Goal: Task Accomplishment & Management: Complete application form

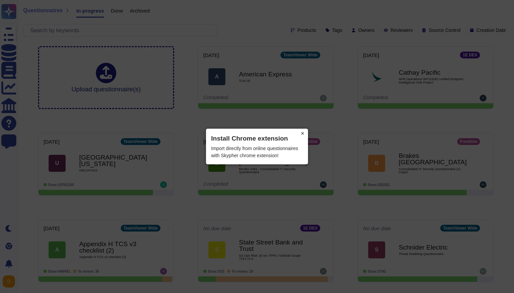
click at [304, 134] on button "×" at bounding box center [302, 134] width 11 height 10
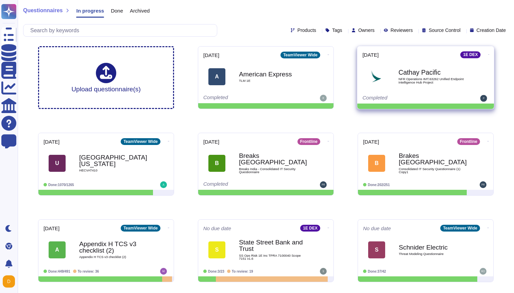
click at [425, 76] on div "Cathay Pacific NFR Operations IMT.63262 Unified Endpoint Intelligence Hub Proje…" at bounding box center [432, 77] width 69 height 28
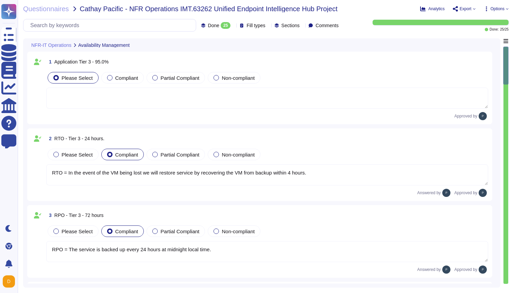
type textarea "RTO = In the event of the VM being lost we will restore service by recovering t…"
type textarea "RPO = The service is backed up every 24 hours at midnight local time."
type textarea "Each stage of the standard recovery process is tested as part of the regular de…"
type textarea "Customer data is backed up continuously allowing for restore to any point in ti…"
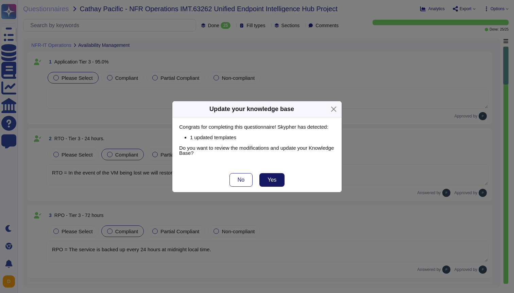
click at [271, 180] on span "Yes" at bounding box center [271, 179] width 9 height 5
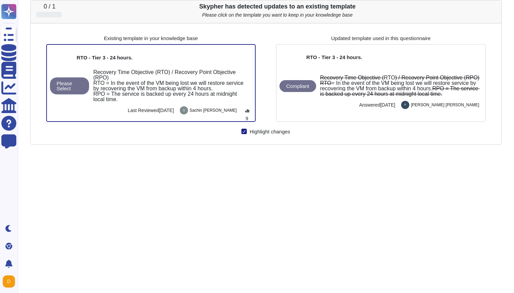
click at [271, 180] on div "0 / 1 Skypher has detected updates to an existing template Please click on the …" at bounding box center [265, 146] width 471 height 293
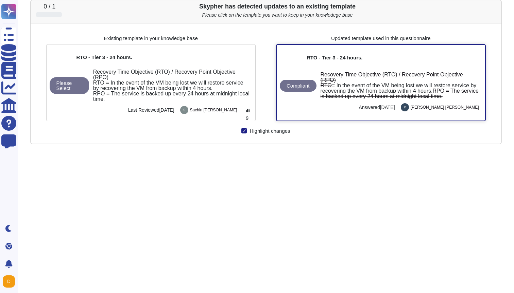
click at [375, 83] on span "= In the event of the VM being lost we will restore service by recovering the V…" at bounding box center [398, 88] width 157 height 11
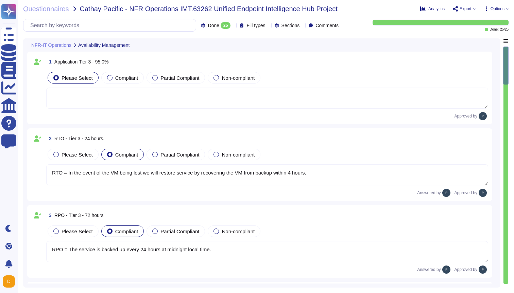
type textarea "RTO = In the event of the VM being lost we will restore service by recovering t…"
type textarea "RPO = The service is backed up every 24 hours at midnight local time."
type textarea "Each stage of the standard recovery process is tested as part of the regular de…"
type textarea "Customer data is backed up continuously allowing for restore to any point in ti…"
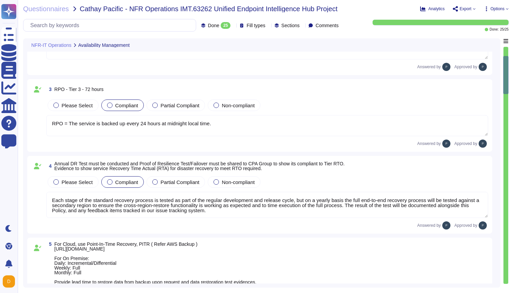
type textarea "During the preparation phase of the incident response plan; 1E will establish a…"
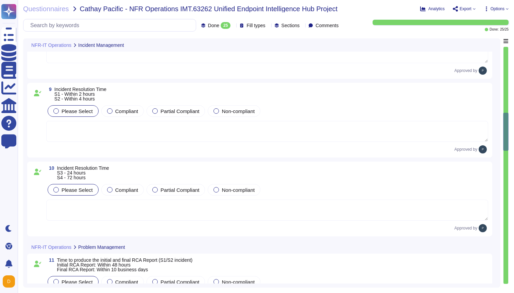
type textarea "The change is considered approved if the Customer does not object to TeamViewer…"
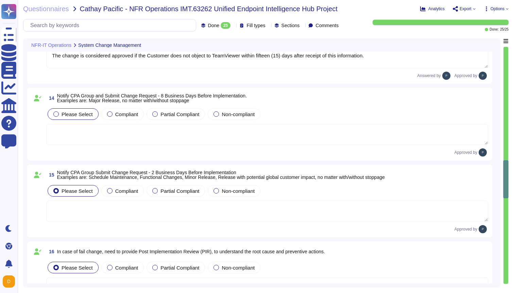
scroll to position [1039, 0]
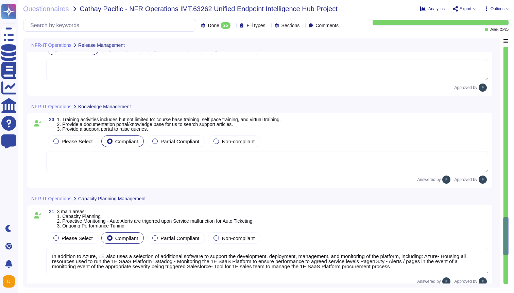
type textarea "In addition to Azure, 1E also uses a selection of additional software to suppor…"
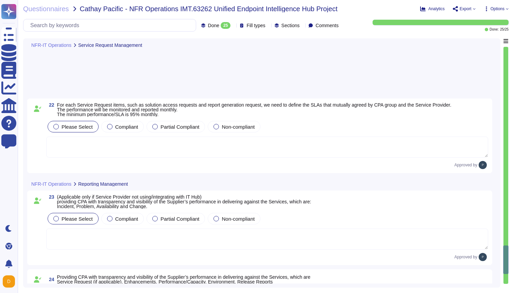
scroll to position [1805, 0]
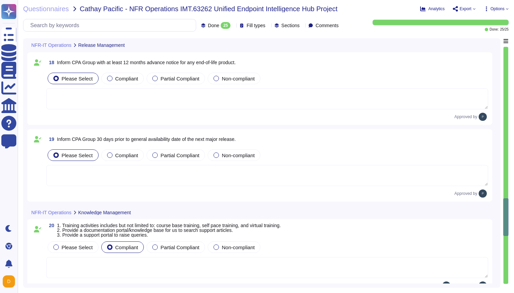
type textarea "In addition to Azure, 1E also uses a selection of additional software to suppor…"
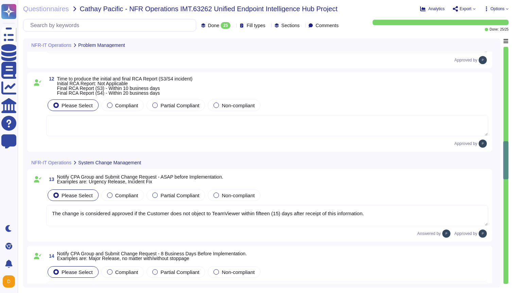
type textarea "The change is considered approved if the Customer does not object to TeamViewer…"
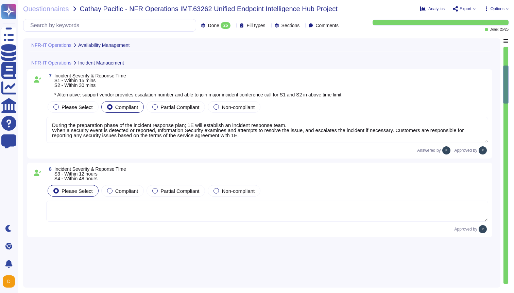
scroll to position [0, 0]
type textarea "RTO = In the event of the VM being lost we will restore service by recovering t…"
type textarea "RPO = The service is backed up every 24 hours at midnight local time."
type textarea "Each stage of the standard recovery process is tested as part of the regular de…"
type textarea "Customer data is backed up continuously allowing for restore to any point in ti…"
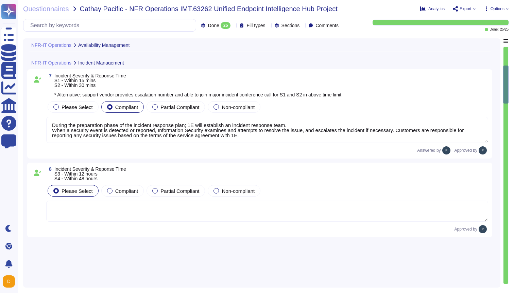
type textarea "During the preparation phase of the incident response plan; 1E will establish a…"
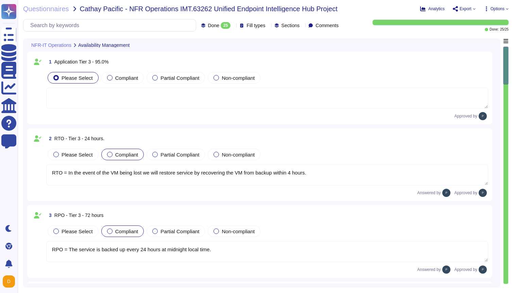
click at [134, 46] on icon at bounding box center [134, 46] width 0 height 0
click at [134, 44] on div at bounding box center [132, 44] width 3 height 5
click at [315, 46] on div "NFR-IT Operations Availability Management" at bounding box center [214, 44] width 374 height 13
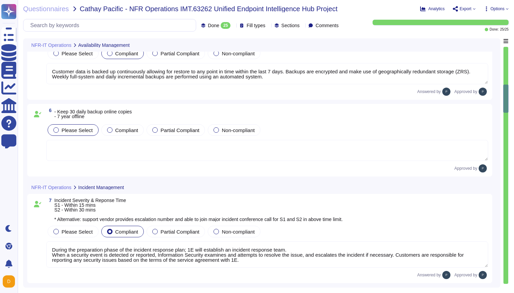
type textarea "During the preparation phase of the incident response plan; 1E will establish a…"
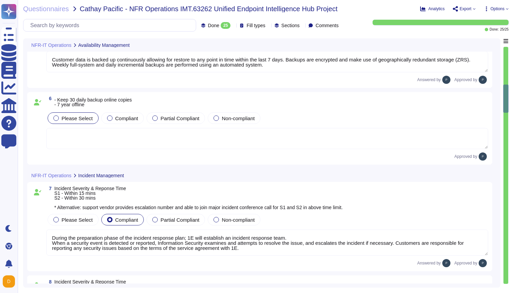
scroll to position [375, 0]
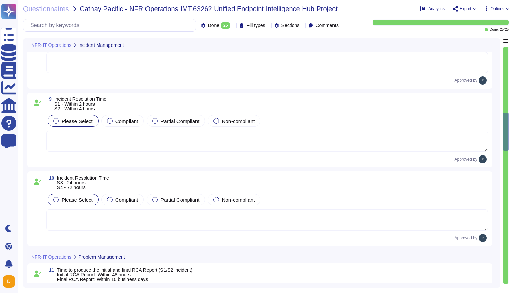
type textarea "The change is considered approved if the Customer does not object to TeamViewer…"
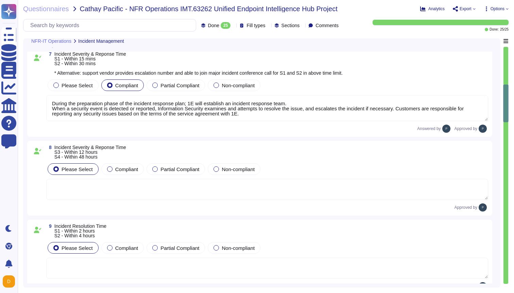
type textarea "Each stage of the standard recovery process is tested as part of the regular de…"
type textarea "Customer data is backed up continuously allowing for restore to any point in ti…"
type textarea "During the preparation phase of the incident response plan; 1E will establish a…"
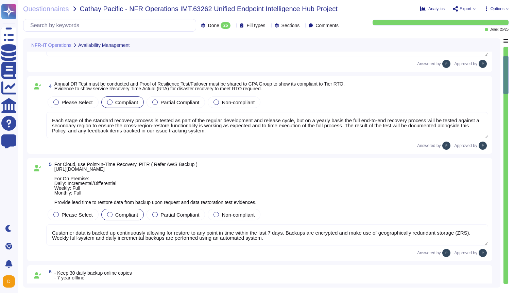
type textarea "RTO = In the event of the VM being lost we will restore service by recovering t…"
type textarea "RPO = The service is backed up every 24 hours at midnight local time."
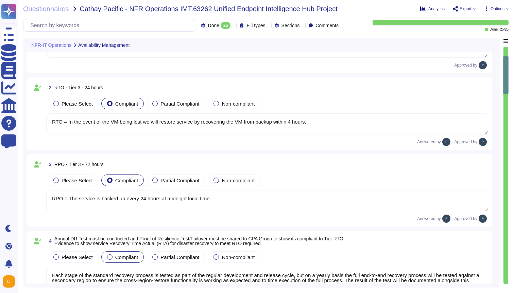
scroll to position [0, 0]
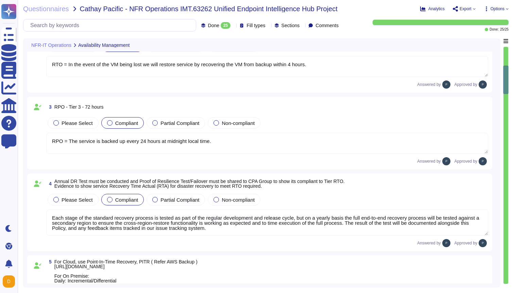
type textarea "During the preparation phase of the incident response plan; 1E will establish a…"
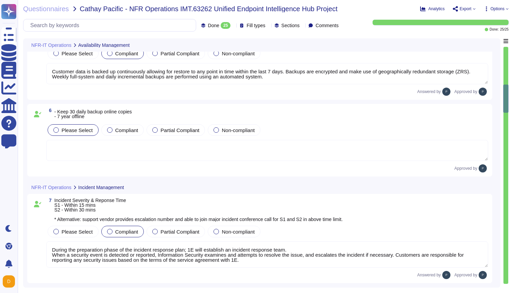
scroll to position [362, 0]
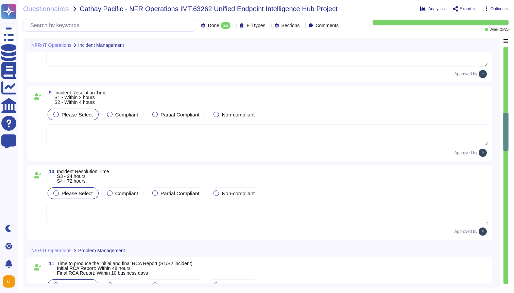
type textarea "The change is considered approved if the Customer does not object to TeamViewer…"
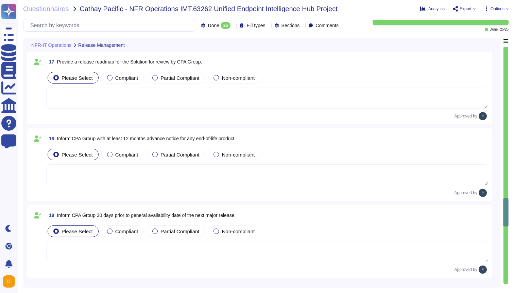
type textarea "In addition to Azure, 1E also uses a selection of additional software to suppor…"
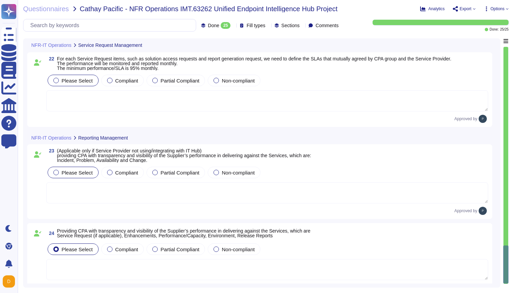
scroll to position [1805, 0]
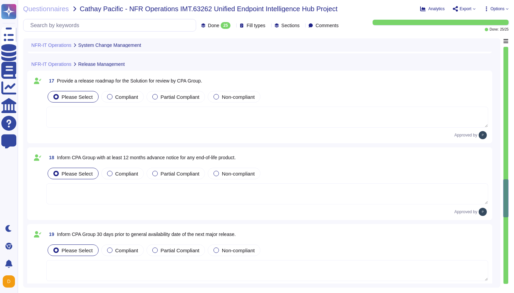
type textarea "The change is considered approved if the Customer does not object to TeamViewer…"
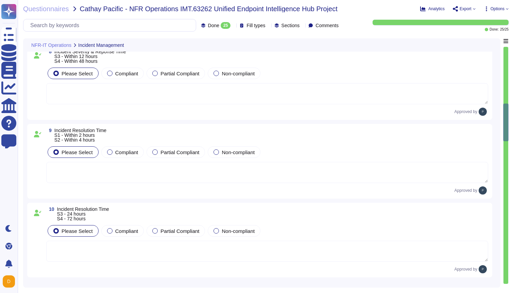
type textarea "During the preparation phase of the incident response plan; 1E will establish a…"
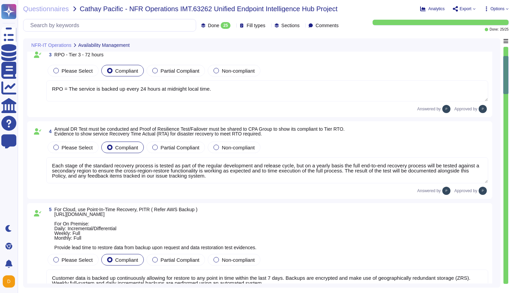
type textarea "RTO = In the event of the VM being lost we will restore service by recovering t…"
type textarea "RPO = The service is backed up every 24 hours at midnight local time."
type textarea "Each stage of the standard recovery process is tested as part of the regular de…"
type textarea "Customer data is backed up continuously allowing for restore to any point in ti…"
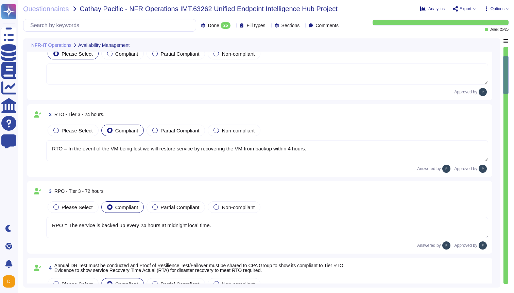
scroll to position [0, 0]
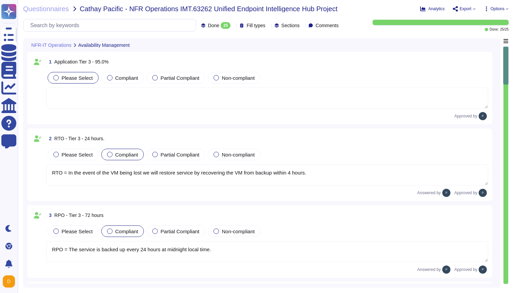
click at [474, 8] on icon at bounding box center [474, 8] width 2 height 1
click at [477, 41] on p "Download" at bounding box center [489, 50] width 24 height 19
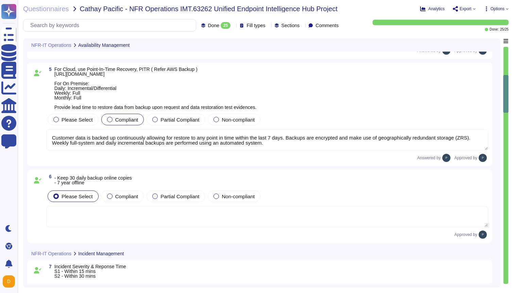
type textarea "During the preparation phase of the incident response plan; 1E will establish a…"
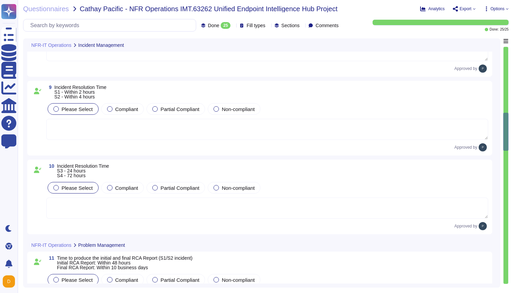
type textarea "The change is considered approved if the Customer does not object to TeamViewer…"
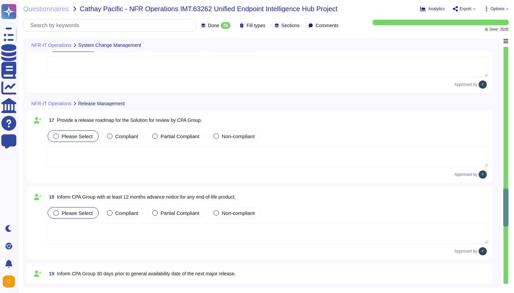
type textarea "In addition to Azure, 1E also uses a selection of additional software to suppor…"
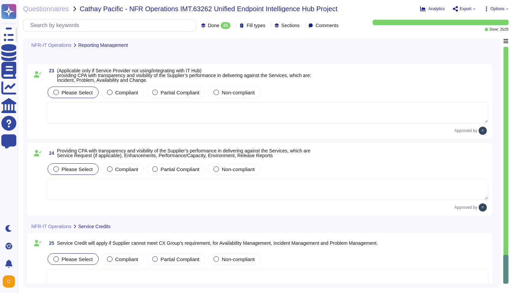
scroll to position [1805, 0]
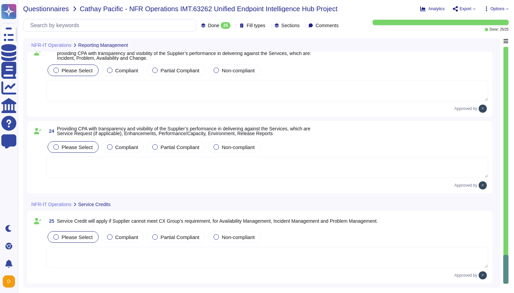
click at [46, 10] on span "Questionnaires" at bounding box center [46, 8] width 46 height 7
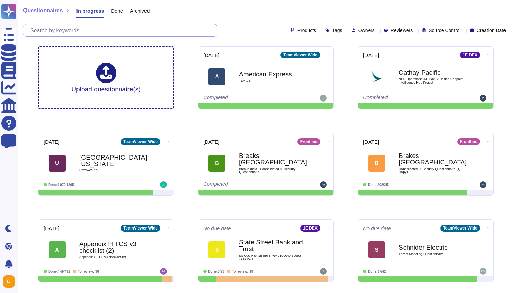
click at [101, 29] on input "text" at bounding box center [122, 30] width 190 height 12
type input "A"
click at [117, 12] on span "Done" at bounding box center [117, 10] width 12 height 5
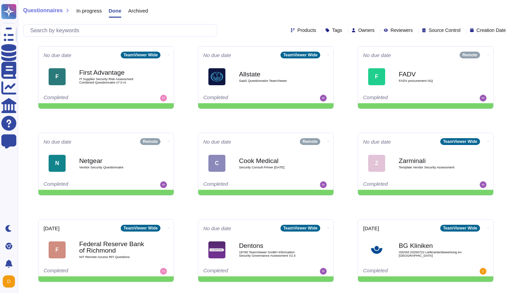
click at [148, 10] on span "Archived" at bounding box center [138, 10] width 20 height 5
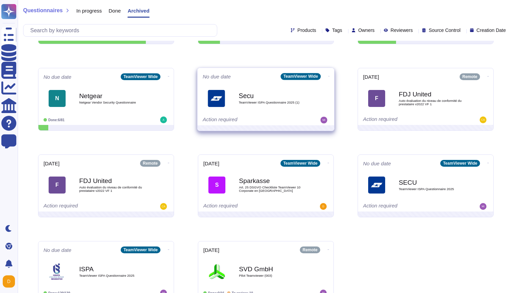
scroll to position [98, 0]
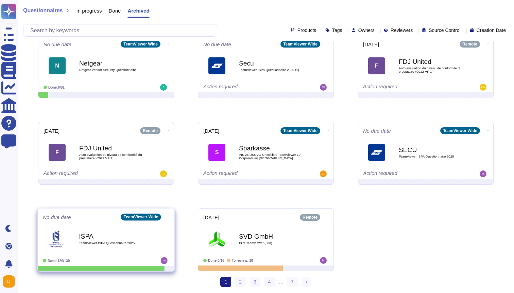
click at [115, 240] on div "ISPA TeamViewer ISPA Questionnaire 2025" at bounding box center [113, 239] width 69 height 28
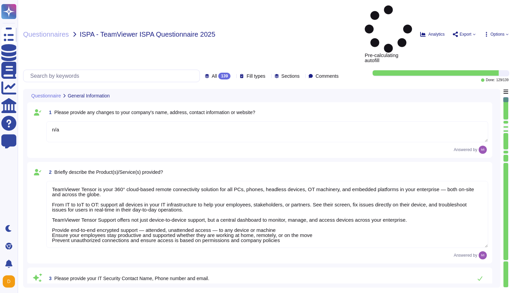
type textarea "n/a"
type textarea "TeamViewer Tensor is your 360° cloud-based remote connectivity solution for all…"
type textarea "The Security Team can be contacted via [EMAIL_ADDRESS][DOMAIN_NAME] or through …"
type textarea "[DOMAIN_NAME]"
type textarea "No"
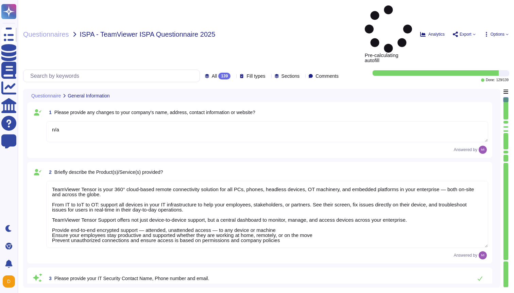
type textarea "No"
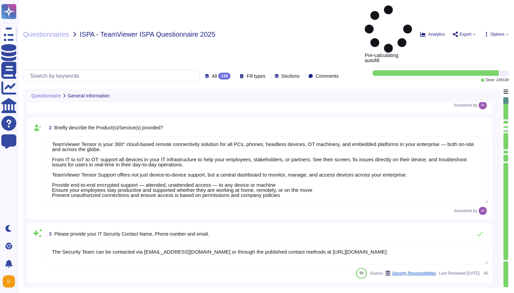
type textarea "n/a"
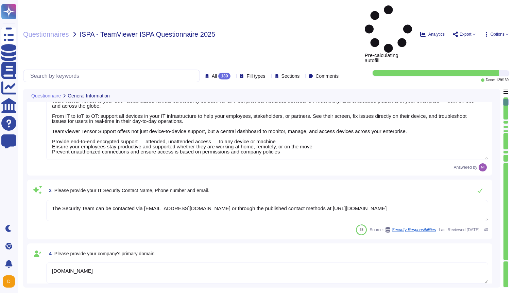
type textarea "n/a"
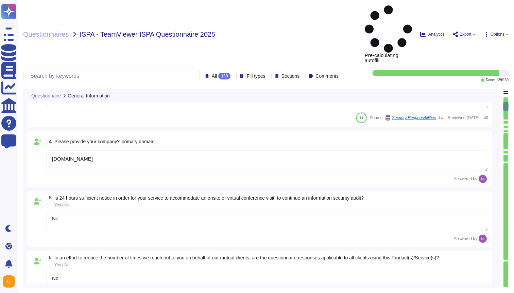
type textarea "Annually"
type textarea "Yes. Sales rep"
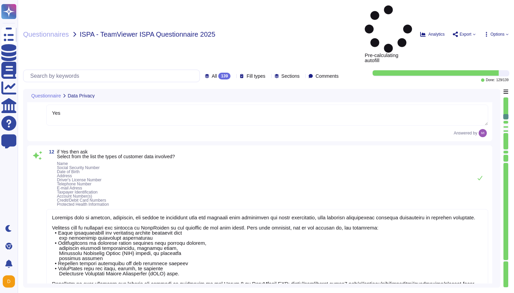
type textarea "Yes"
type textarea "Loremips dolo si ametcon, adipiscin, eli seddoe te incididunt utla etd magnaali…"
type textarea "Yes"
type textarea "TeamViewer maintains a variety of privacy policies and procedures, for which th…"
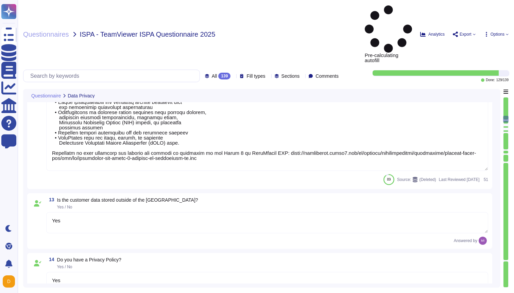
type textarea "Yes"
type textarea "We inform data subjects in accordance with Art. 13 and 14 GDPR when we obtain p…"
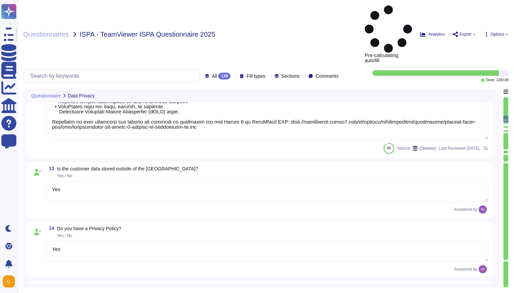
type textarea "Yes"
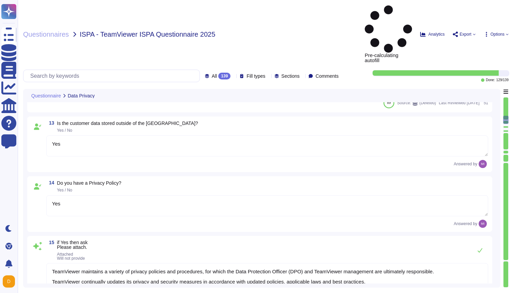
type textarea "Yes"
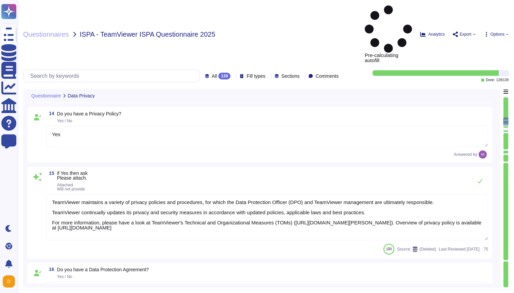
type textarea "n/a"
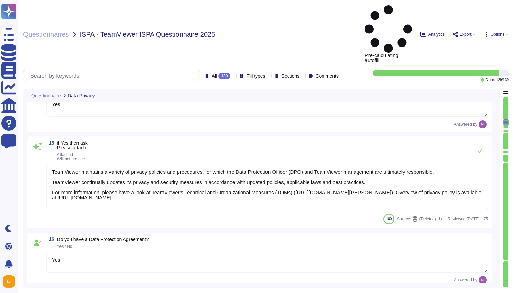
scroll to position [965, 0]
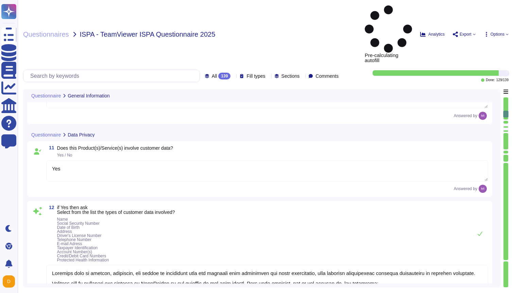
type textarea "n/a"
type textarea "Annually"
type textarea "Yes. Sales rep"
type textarea "Yes"
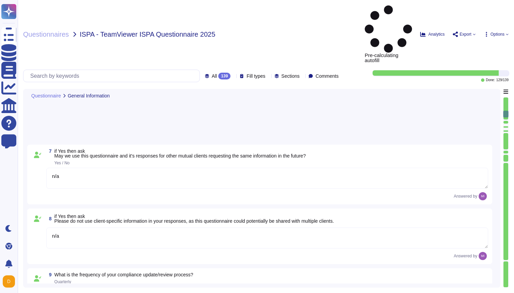
scroll to position [258, 0]
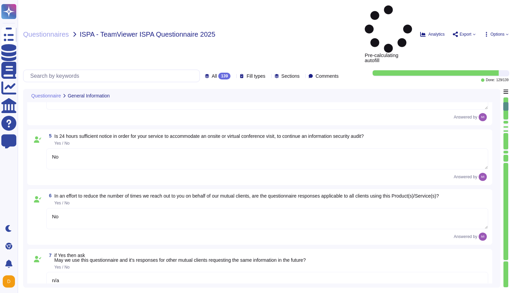
type textarea "TeamViewer Tensor is your 360° cloud-based remote connectivity solution for all…"
type textarea "The Security Team can be contacted via [EMAIL_ADDRESS][DOMAIN_NAME] or through …"
type textarea "[DOMAIN_NAME]"
type textarea "No"
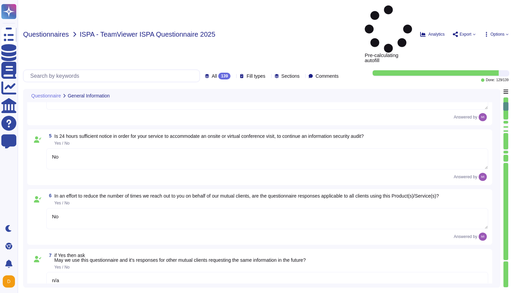
click at [42, 31] on span "Questionnaires" at bounding box center [46, 34] width 46 height 7
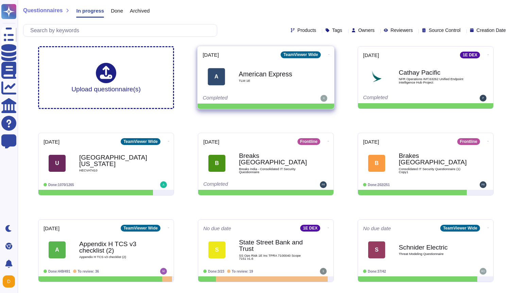
click at [262, 77] on b "American Express" at bounding box center [273, 74] width 69 height 6
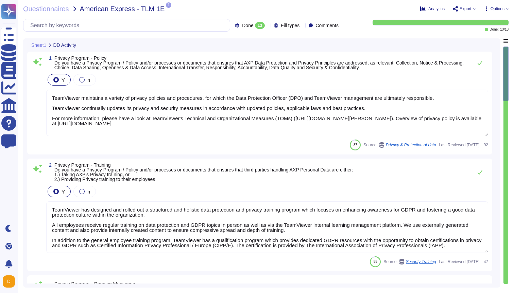
type textarea "TeamViewer maintains a variety of privacy policies and procedures, for which th…"
type textarea "TeamViewer has designed and rolled out a structured and holistic data protectio…"
type textarea "TeamViewer maintains comprehensive privacy policies and procedures for which th…"
type textarea "TeamViewer appointed an external data protection officer (DPO). TeamViewer esta…"
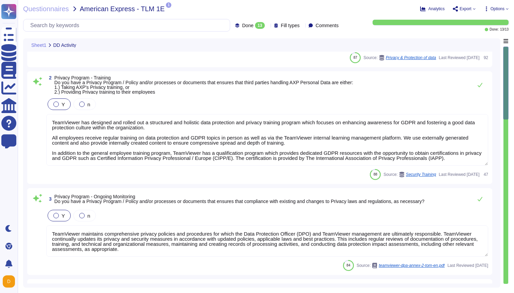
scroll to position [1, 0]
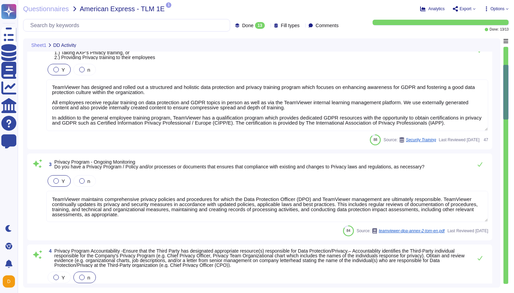
type textarea "Loremips dolo si ametcon, adipiscin, eli seddoe te incididunt utla etd magnaali…"
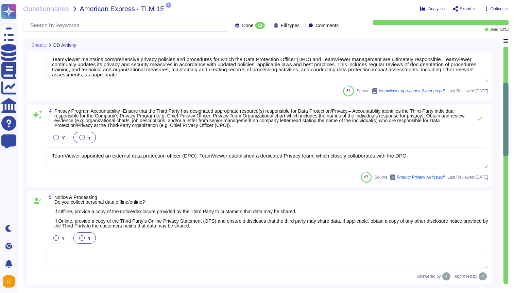
type textarea "No data is collected and re-purposed or re-sold."
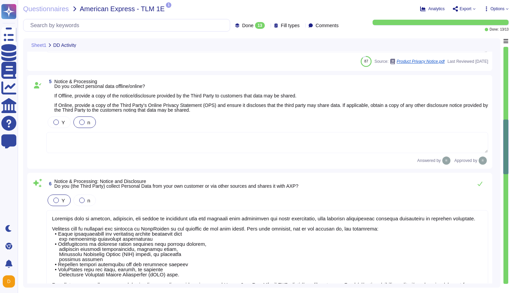
type textarea "Data subjects have a simple way to exercise their rights under the GDPR. For an…"
type textarea "Please for the latest version refer to public available document present on [DO…"
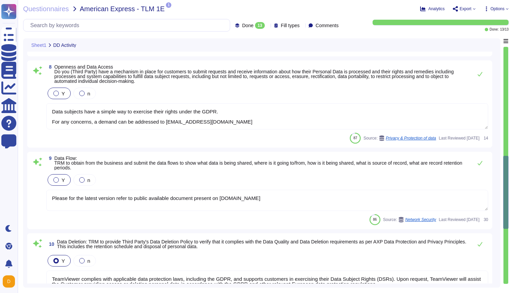
type textarea "TeamViewer complies with applicable data protection laws, including the GDPR, a…"
type textarea "Yes, our organization has implemented robust procedures for the development and…"
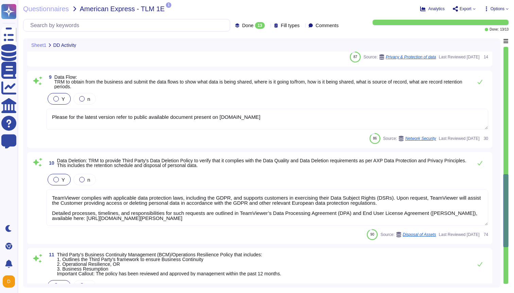
type textarea "Yes, TeamViewer maintains a comprehensive set of independent audit reports and …"
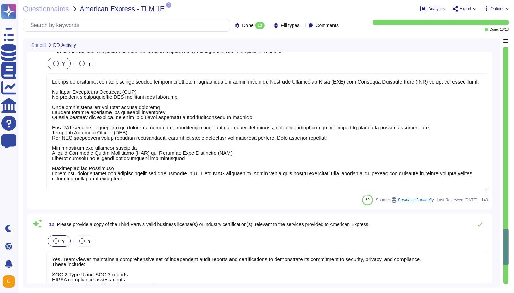
type textarea "The TeamViewer Supplier and Business Partner Code of Conduct extends the provis…"
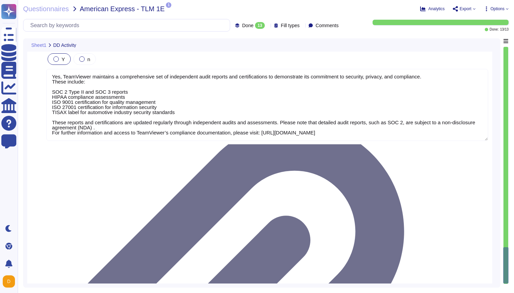
scroll to position [0, 0]
click at [53, 11] on span "Questionnaires" at bounding box center [46, 8] width 46 height 7
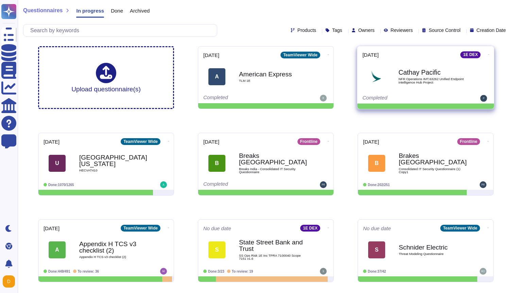
click at [439, 72] on b "Cathay Pacific" at bounding box center [432, 72] width 69 height 6
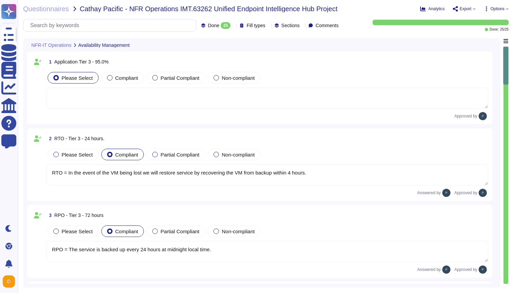
type textarea "RTO = In the event of the VM being lost we will restore service by recovering t…"
type textarea "RPO = The service is backed up every 24 hours at midnight local time."
type textarea "Each stage of the standard recovery process is tested as part of the regular de…"
type textarea "Customer data is backed up continuously allowing for restore to any point in ti…"
click at [439, 72] on div "Please Select Compliant Partial Compliant Non-compliant" at bounding box center [267, 78] width 442 height 14
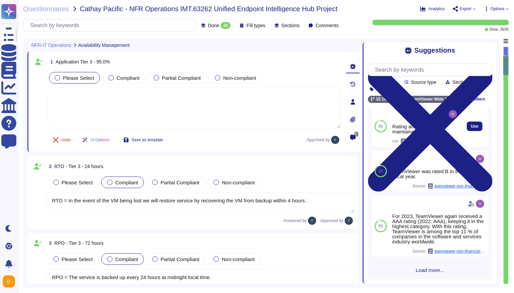
scroll to position [105, 0]
click at [415, 75] on input "text" at bounding box center [431, 70] width 120 height 12
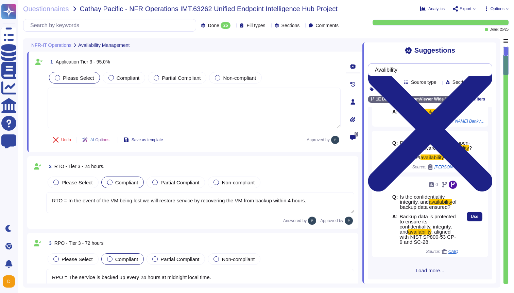
scroll to position [0, 0]
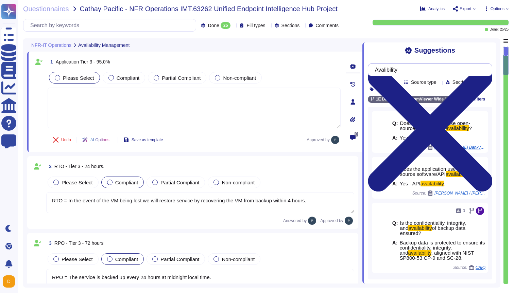
click at [383, 69] on input "Avalibility" at bounding box center [427, 70] width 113 height 12
click at [382, 69] on input "Avalibility" at bounding box center [427, 70] width 113 height 12
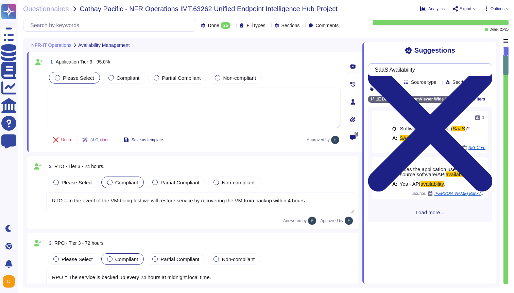
drag, startPoint x: 395, startPoint y: 70, endPoint x: 365, endPoint y: 70, distance: 30.2
click at [365, 70] on div "Suggestions SaaS Availability Products Source type Section Tags 1E DEX TeamView…" at bounding box center [429, 162] width 134 height 241
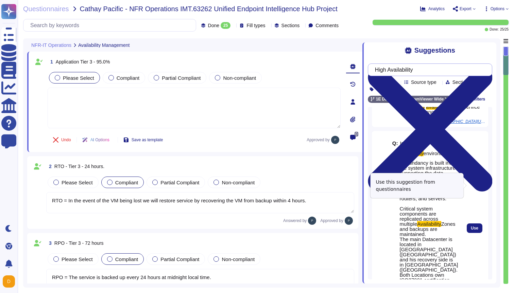
scroll to position [171, 0]
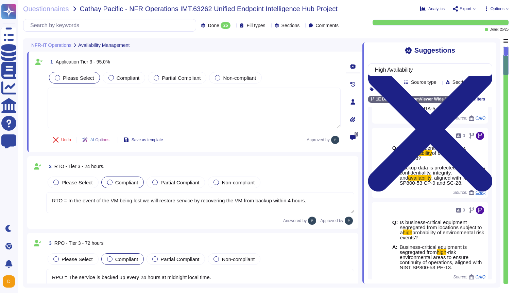
scroll to position [511, 0]
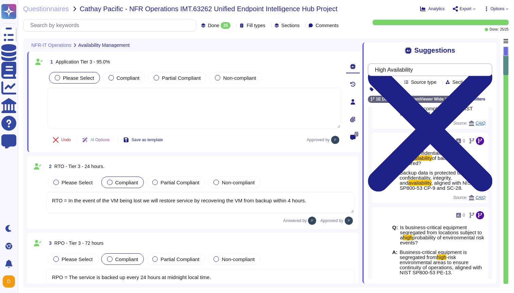
drag, startPoint x: 395, startPoint y: 71, endPoint x: 365, endPoint y: 70, distance: 30.3
click at [365, 70] on div "Suggestions High Availability Products Source type Section Tags 1E DEX TeamView…" at bounding box center [429, 162] width 134 height 241
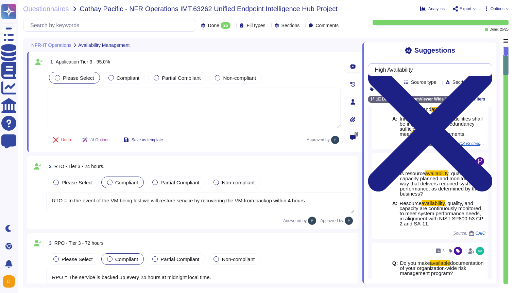
scroll to position [121, 0]
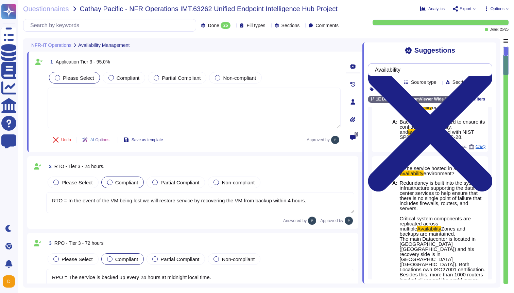
click at [416, 71] on input "Availability" at bounding box center [427, 70] width 113 height 12
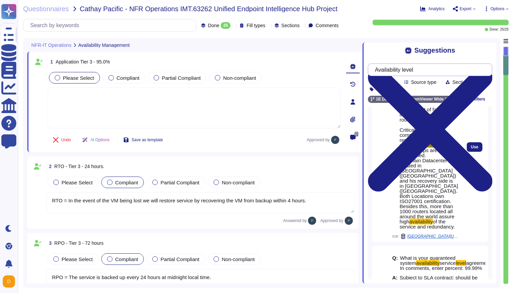
scroll to position [450, 0]
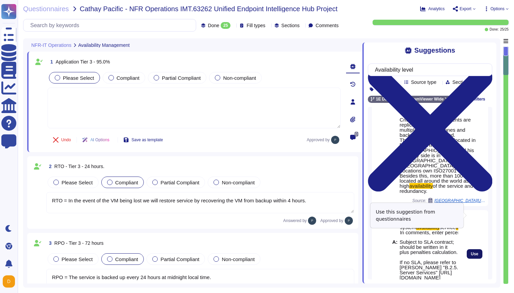
click at [473, 252] on span "Use" at bounding box center [474, 254] width 7 height 4
type input "Availability level"
type textarea "Subject to SLA contract; should be written in it plus penalties calculation. If…"
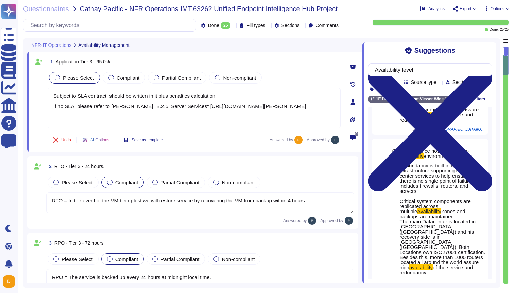
scroll to position [439, 0]
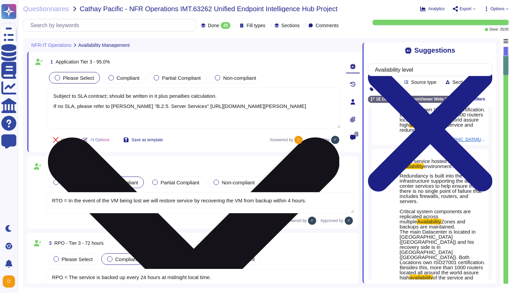
drag, startPoint x: 184, startPoint y: 107, endPoint x: 288, endPoint y: 107, distance: 104.3
click at [288, 107] on textarea "Subject to SLA contract; should be written in it plus penalties calculation. If…" at bounding box center [194, 108] width 293 height 41
click at [336, 93] on icon at bounding box center [194, 283] width 292 height 389
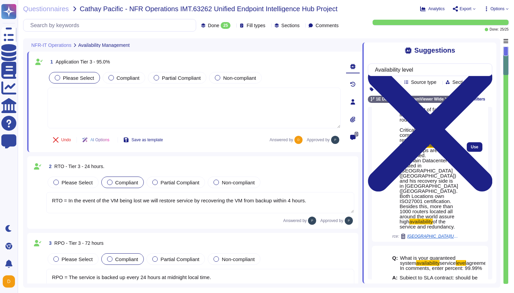
scroll to position [450, 0]
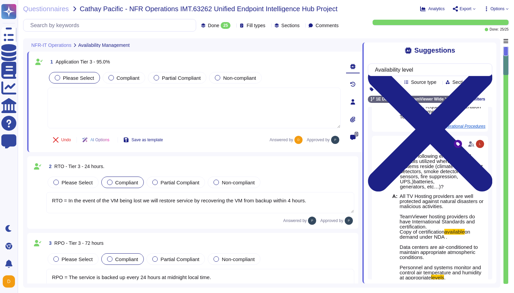
scroll to position [1595, 0]
click at [58, 140] on icon at bounding box center [55, 139] width 5 height 5
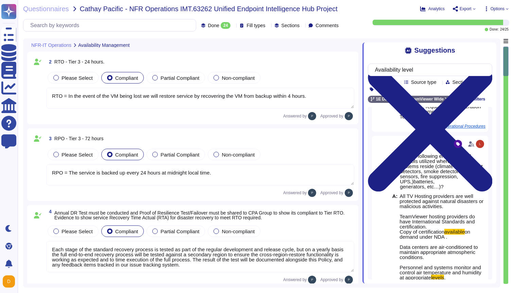
type textarea "RTO = In the event of the VM being lost we will restore service by recovering t…"
type textarea "RPO = The service is backed up every 24 hours at midnight local time."
type textarea "Each stage of the standard recovery process is tested as part of the regular de…"
type textarea "Customer data is backed up continuously allowing for restore to any point in ti…"
click at [336, 48] on span "Mark as done" at bounding box center [337, 46] width 33 height 5
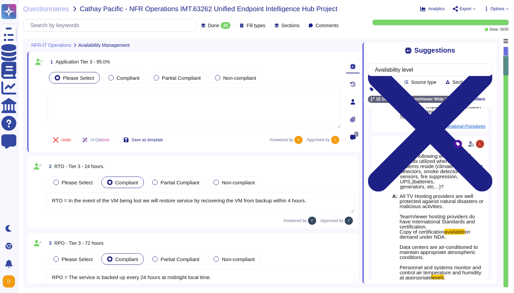
type textarea "RTO = In the event of the VM being lost we will restore service by recovering t…"
type textarea "RPO = The service is backed up every 24 hours at midnight local time."
type textarea "Each stage of the standard recovery process is tested as part of the regular de…"
type textarea "Customer data is backed up continuously allowing for restore to any point in ti…"
click at [192, 61] on div "1 Application Tier 3 - 95.0%" at bounding box center [194, 62] width 293 height 12
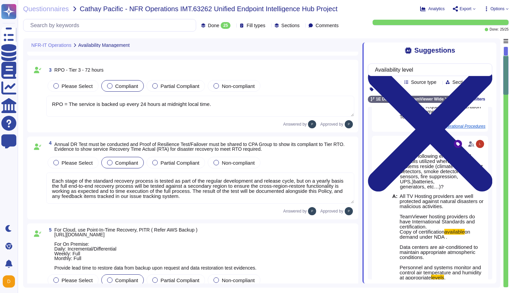
type textarea "During the preparation phase of the incident response plan; 1E will establish a…"
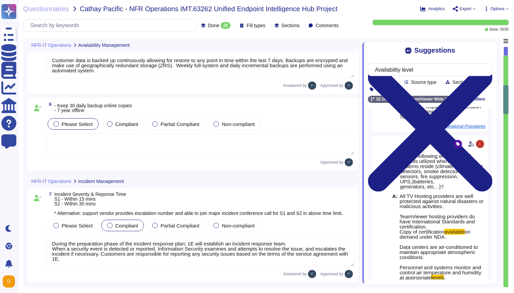
click at [261, 151] on textarea at bounding box center [200, 144] width 308 height 21
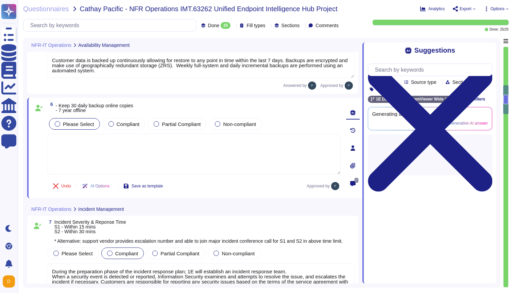
scroll to position [0, 0]
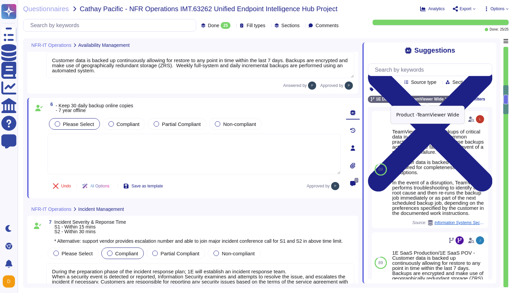
click at [449, 98] on icon at bounding box center [447, 100] width 4 height 4
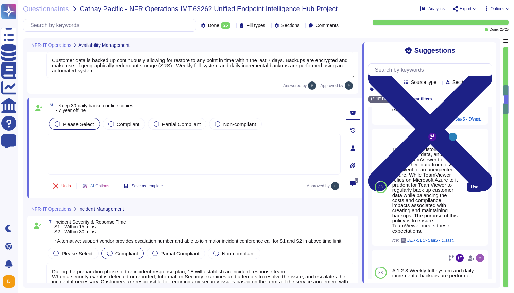
scroll to position [123, 0]
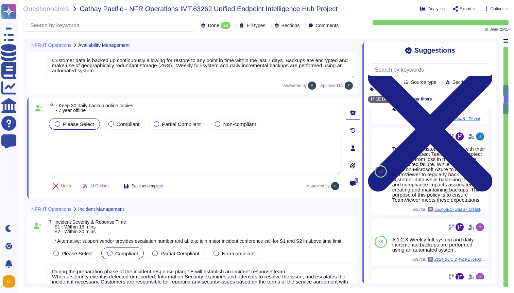
click at [392, 144] on icon at bounding box center [465, 187] width 152 height 87
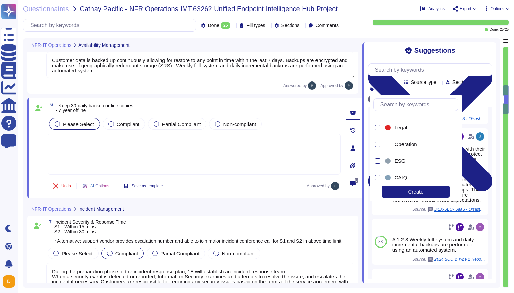
scroll to position [214, 0]
click at [485, 90] on div "Products Source type Section Tags" at bounding box center [430, 86] width 123 height 12
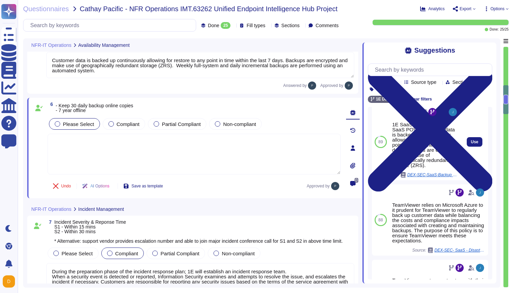
scroll to position [12, 0]
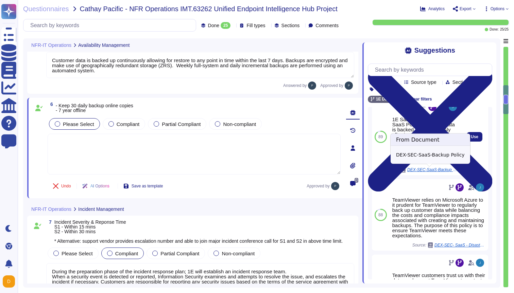
click at [436, 170] on span "DEX-SEC-SaaS-Backup Policy" at bounding box center [432, 170] width 51 height 4
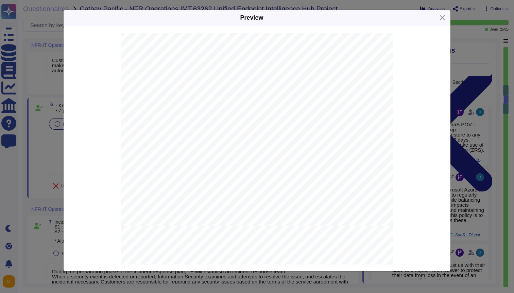
scroll to position [159, 0]
click at [445, 18] on button "Close" at bounding box center [442, 18] width 11 height 11
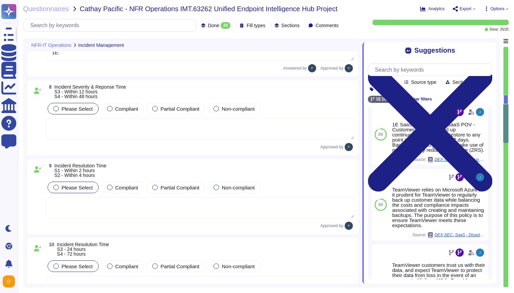
scroll to position [620, 0]
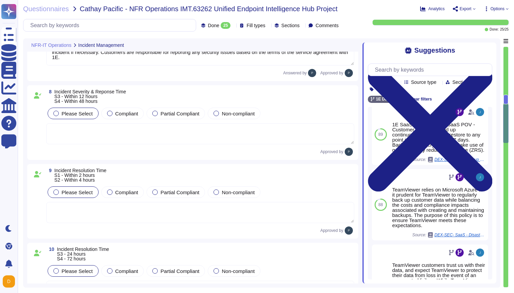
click at [183, 133] on textarea at bounding box center [200, 133] width 308 height 21
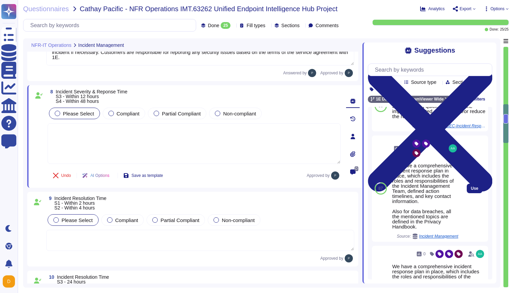
scroll to position [96, 0]
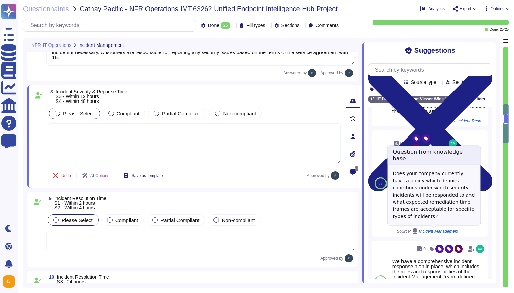
click at [440, 230] on span "Incident Management" at bounding box center [438, 231] width 39 height 4
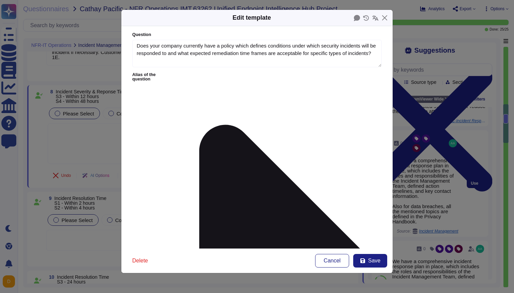
type textarea "Does your company currently have a policy which defines conditions under which …"
type textarea "We have a comprehensive incident response plan in place, which includes the rol…"
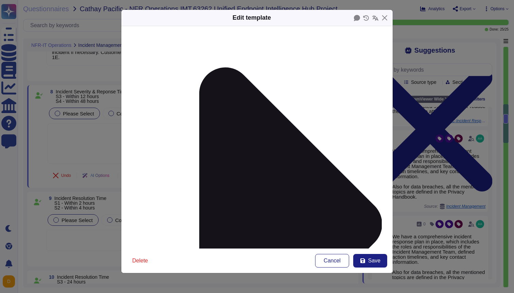
scroll to position [0, 0]
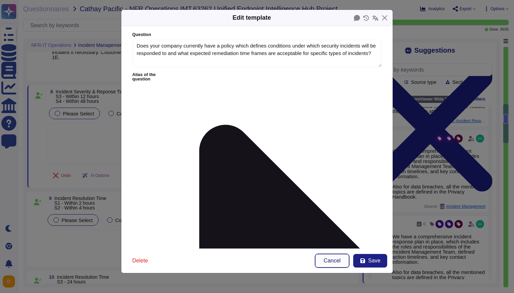
click at [335, 260] on span "Cancel" at bounding box center [331, 260] width 17 height 5
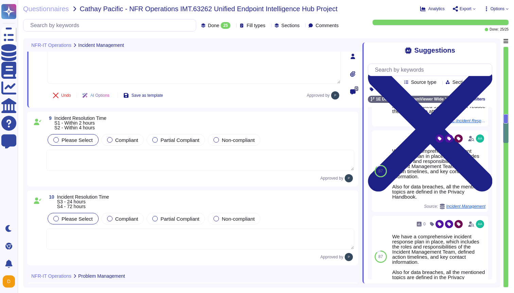
scroll to position [701, 0]
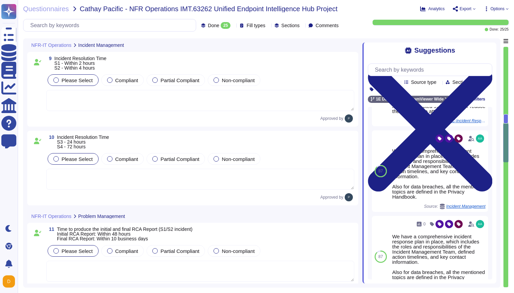
type textarea "The change is considered approved if the Customer does not object to TeamViewer…"
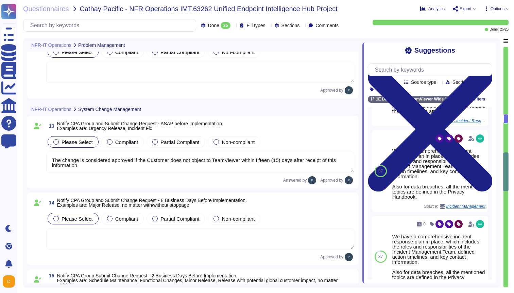
scroll to position [1036, 0]
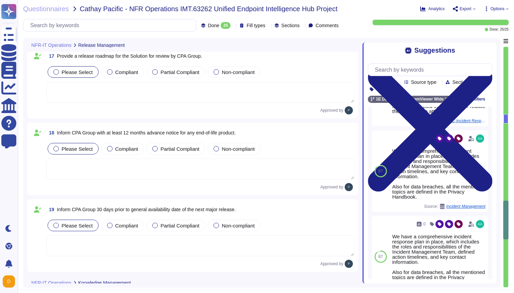
type textarea "In addition to Azure, 1E also uses a selection of additional software to suppor…"
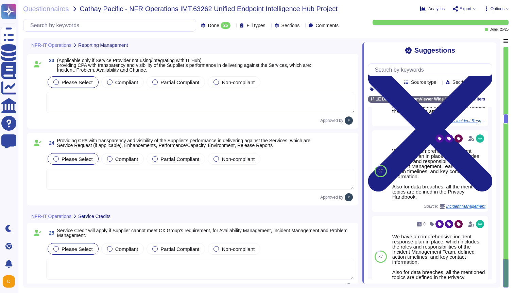
scroll to position [1928, 0]
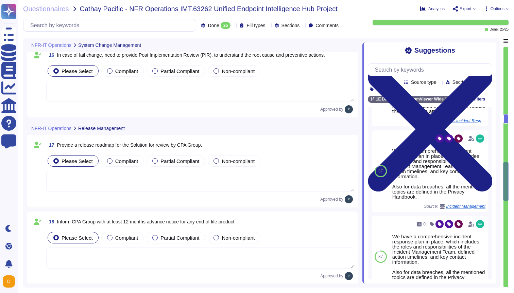
type textarea "The change is considered approved if the Customer does not object to TeamViewer…"
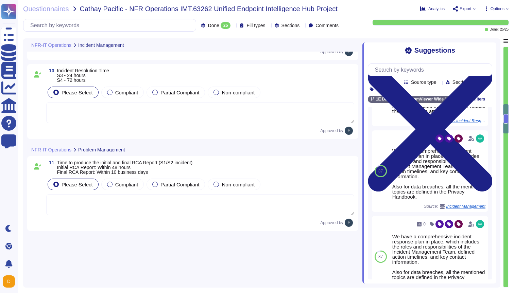
scroll to position [595, 0]
type textarea "During the preparation phase of the incident response plan; 1E will establish a…"
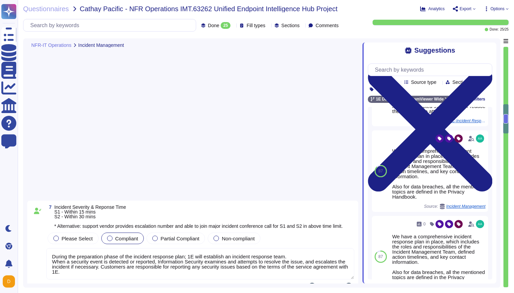
scroll to position [108, 0]
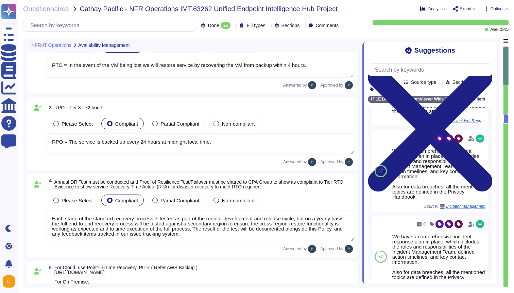
type textarea "RTO = In the event of the VM being lost we will restore service by recovering t…"
type textarea "RPO = The service is backed up every 24 hours at midnight local time."
type textarea "Each stage of the standard recovery process is tested as part of the regular de…"
type textarea "Customer data is backed up continuously allowing for restore to any point in ti…"
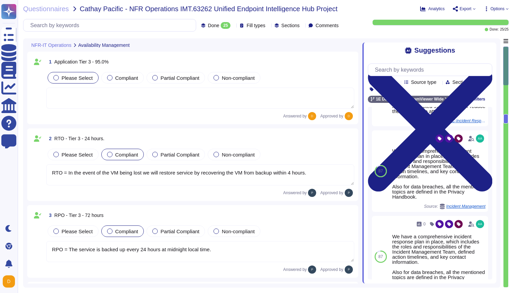
click at [268, 26] on icon at bounding box center [268, 26] width 0 height 0
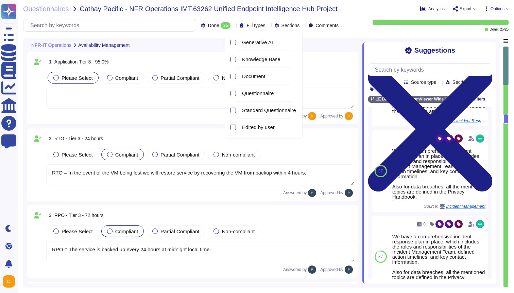
click at [268, 26] on icon at bounding box center [268, 26] width 0 height 0
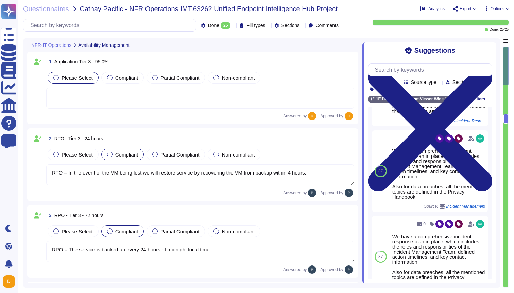
click at [295, 22] on div "Sections" at bounding box center [289, 25] width 28 height 7
click at [302, 26] on icon at bounding box center [302, 26] width 0 height 0
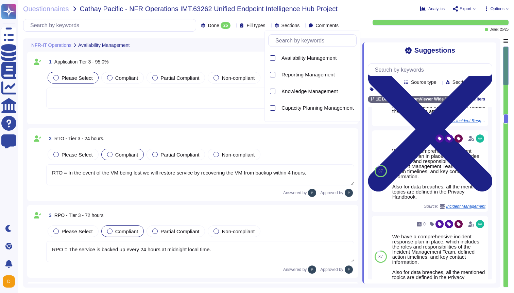
click at [302, 26] on icon at bounding box center [302, 26] width 0 height 0
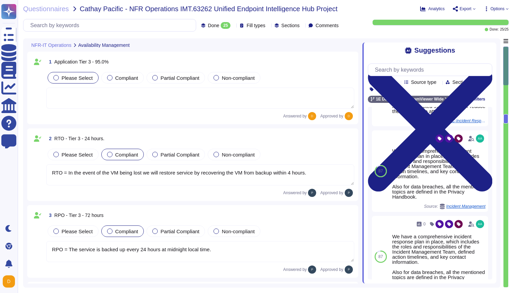
click at [341, 26] on icon at bounding box center [341, 26] width 0 height 0
click at [302, 26] on icon at bounding box center [302, 26] width 0 height 0
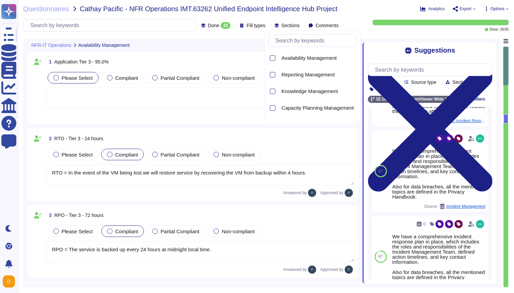
click at [302, 26] on icon at bounding box center [302, 26] width 0 height 0
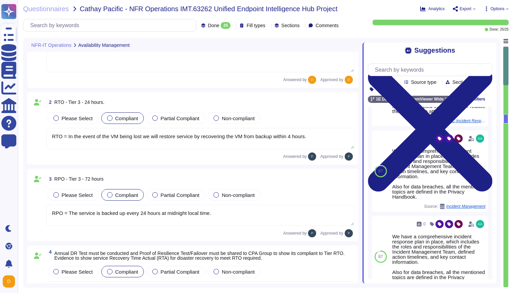
scroll to position [37, 0]
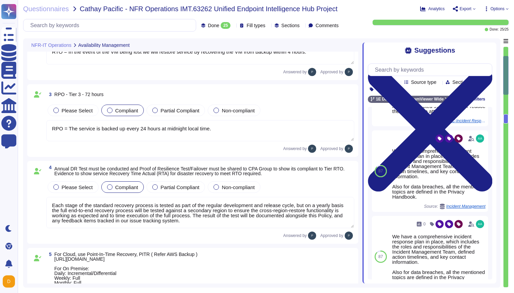
type textarea "During the preparation phase of the incident response plan; 1E will establish a…"
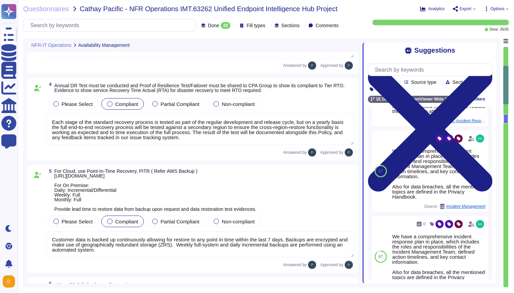
scroll to position [205, 0]
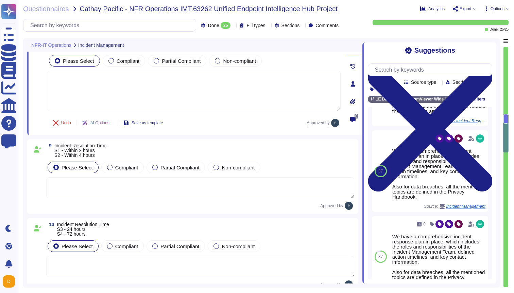
type textarea "The change is considered approved if the Customer does not object to TeamViewer…"
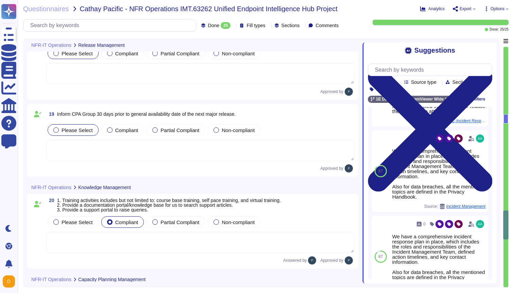
type textarea "In addition to Azure, 1E also uses a selection of additional software to suppor…"
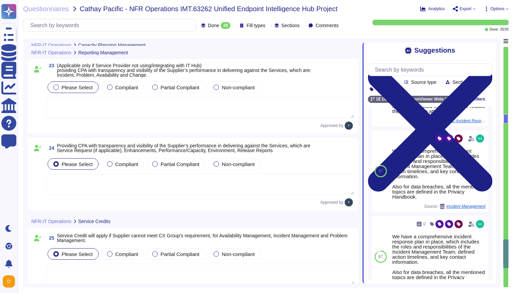
scroll to position [1872, 0]
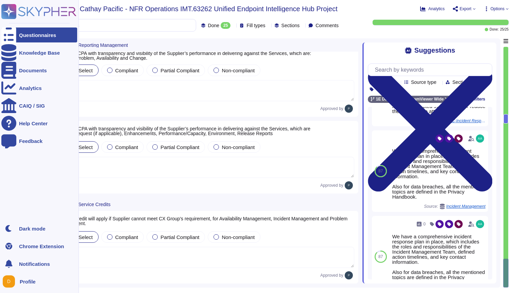
click at [7, 33] on icon at bounding box center [8, 35] width 15 height 20
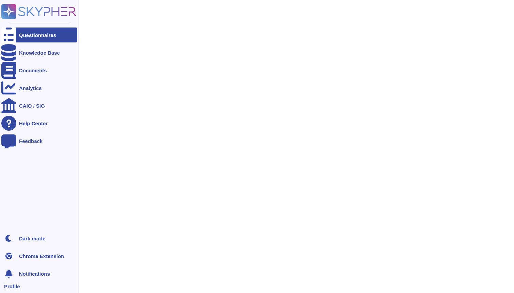
click at [28, 35] on div "Questionnaires" at bounding box center [37, 35] width 37 height 5
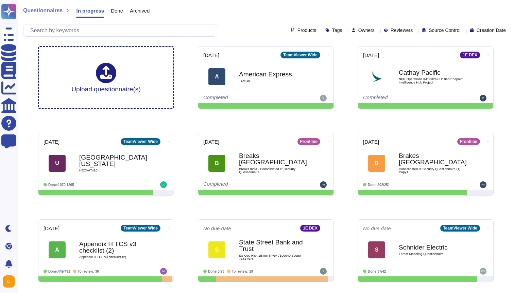
click at [508, 146] on div "Questionnaires In progress Done Archived Products Tags Owners Reviewers Source …" at bounding box center [266, 187] width 496 height 374
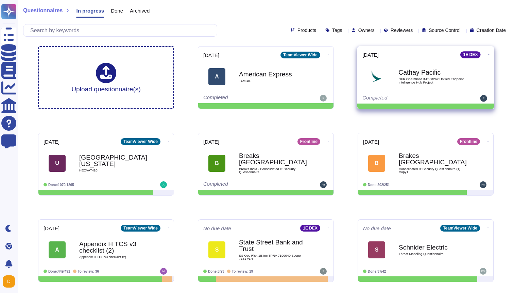
click at [488, 54] on icon at bounding box center [488, 55] width 1 height 2
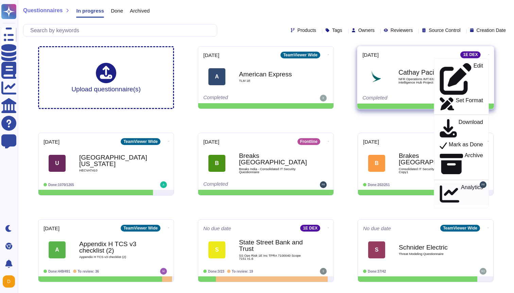
click at [461, 184] on p "Analytics" at bounding box center [472, 193] width 22 height 19
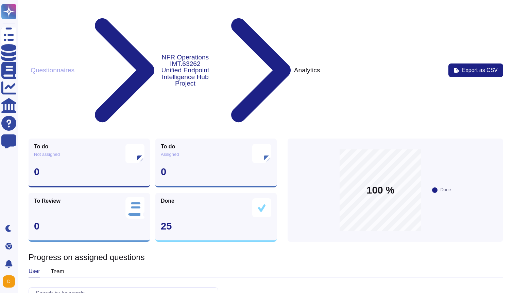
click at [52, 67] on button "Questionnaires" at bounding box center [53, 70] width 48 height 7
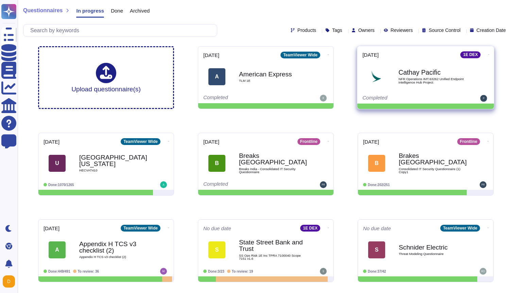
click at [421, 82] on span "NFR Operations IMT.63262 Unified Endpoint Intelligence Hub Project" at bounding box center [432, 80] width 69 height 6
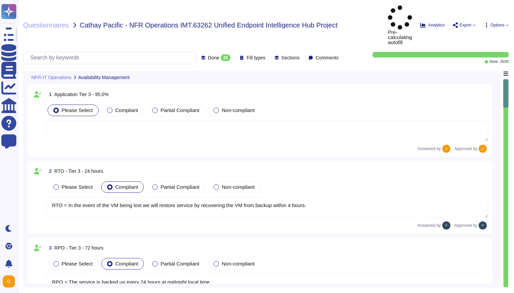
type textarea "RTO = In the event of the VM being lost we will restore service by recovering t…"
type textarea "RPO = The service is backed up every 24 hours at midnight local time."
type textarea "Each stage of the standard recovery process is tested as part of the regular de…"
type textarea "Customer data is backed up continuously allowing for restore to any point in ti…"
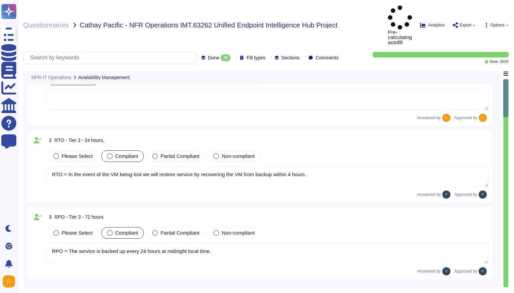
scroll to position [38, 0]
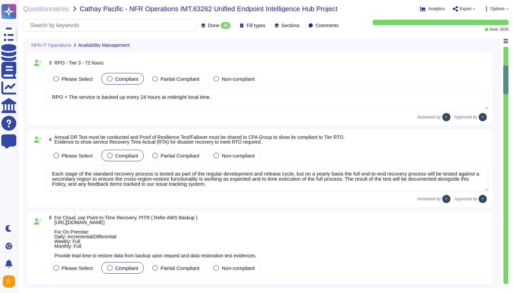
type textarea "During the preparation phase of the incident response plan; 1E will establish a…"
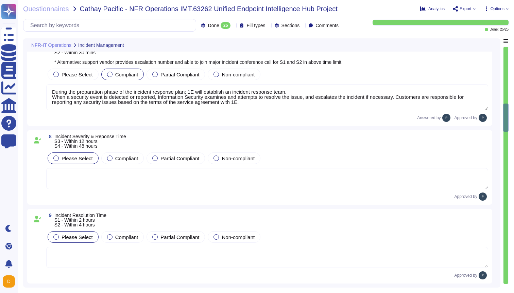
scroll to position [501, 0]
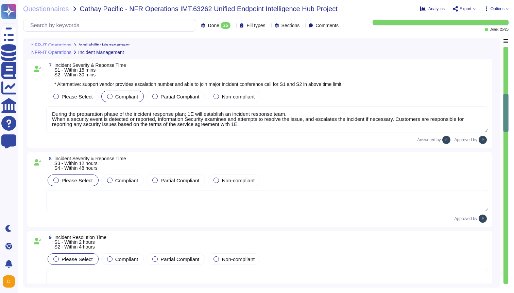
type textarea "Customer data is backed up continuously allowing for restore to any point in ti…"
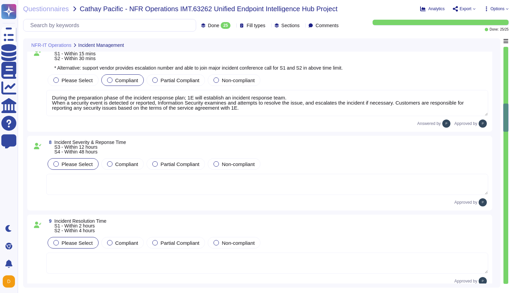
scroll to position [507, 0]
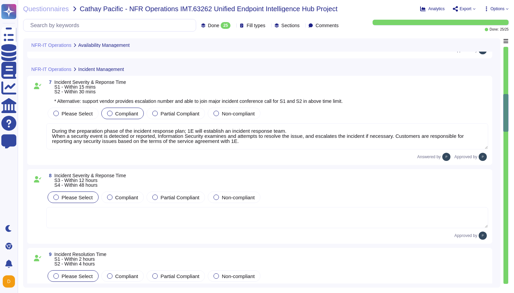
type textarea "Customer data is backed up continuously allowing for restore to any point in ti…"
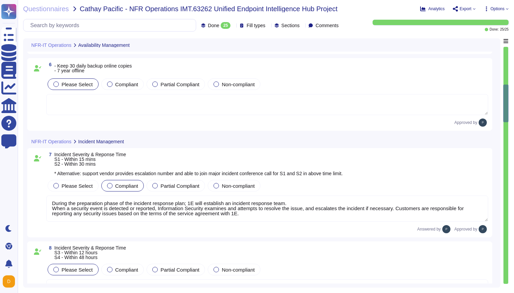
type textarea "Each stage of the standard recovery process is tested as part of the regular de…"
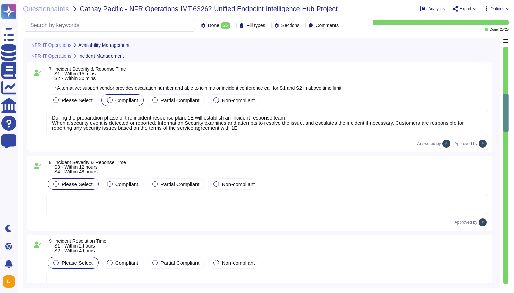
scroll to position [483, 0]
click at [157, 204] on textarea at bounding box center [267, 204] width 442 height 21
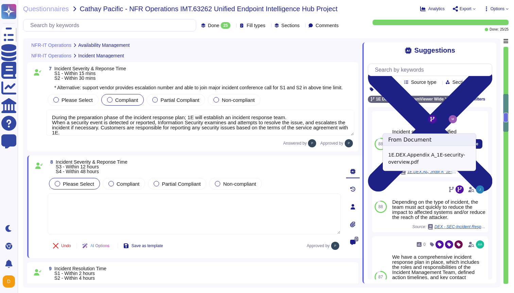
click at [430, 174] on span "1E.DEX.Appendix A_1E-security-overview.pdf" at bounding box center [432, 172] width 51 height 4
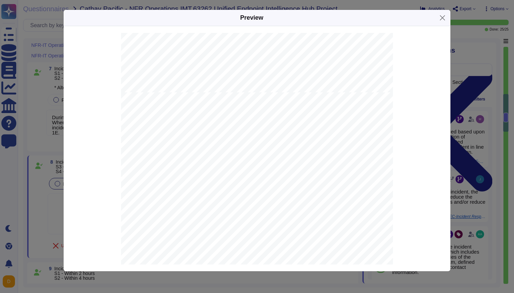
scroll to position [6391, 0]
click at [441, 18] on button "Close" at bounding box center [442, 18] width 11 height 11
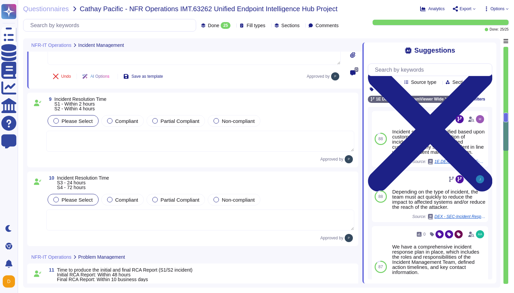
scroll to position [647, 0]
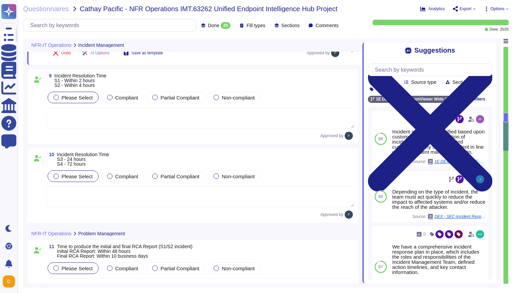
type textarea "The change is considered approved if the Customer does not object to TeamViewer…"
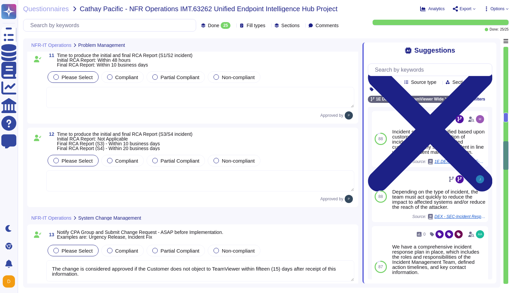
scroll to position [855, 0]
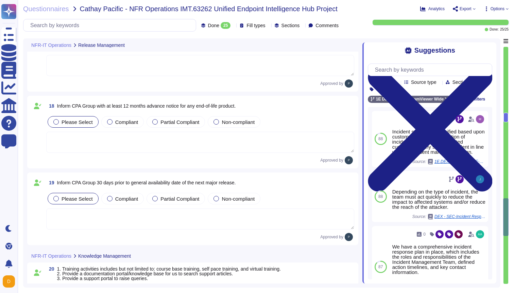
type textarea "In addition to Azure, 1E also uses a selection of additional software to suppor…"
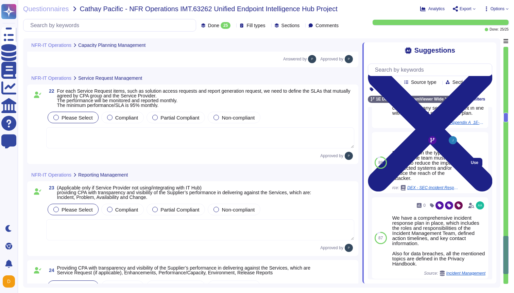
scroll to position [40, 0]
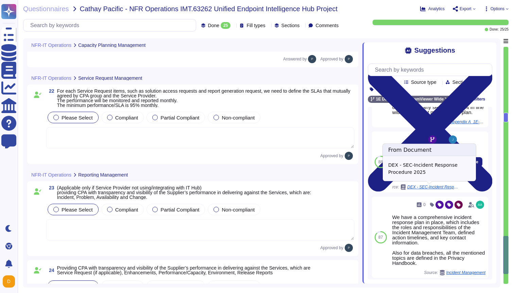
click at [434, 187] on span "DEX - SEC-Incident Response Procedure 2025" at bounding box center [432, 187] width 51 height 4
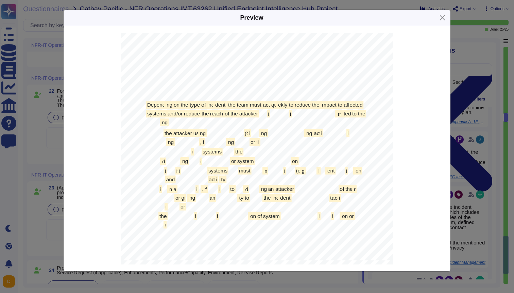
scroll to position [6107, 0]
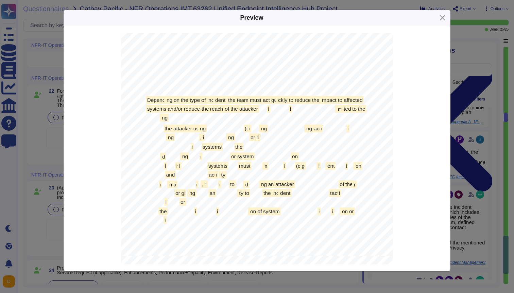
click at [334, 172] on div "Preserve Ev i dence NOTE : If there i s strong reason to bel i eve that a cr i …" at bounding box center [257, 80] width 272 height 352
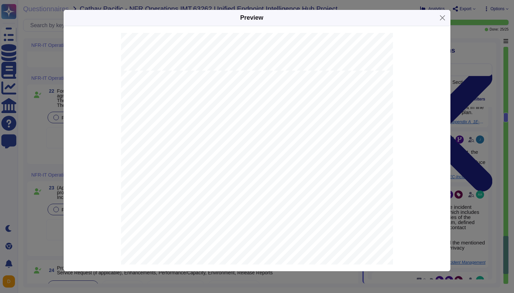
scroll to position [9523, 0]
click at [442, 16] on button "Close" at bounding box center [442, 18] width 11 height 11
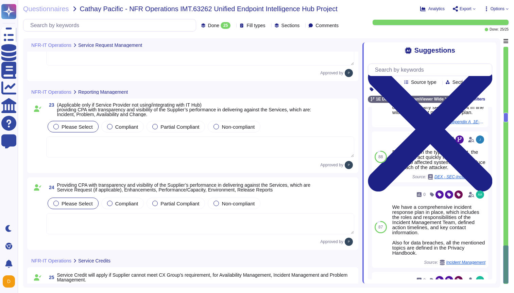
scroll to position [1855, 0]
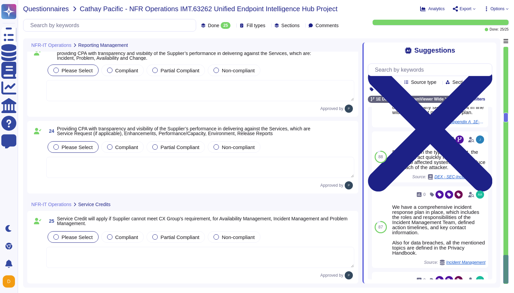
click at [61, 9] on span "Questionnaires" at bounding box center [46, 8] width 46 height 7
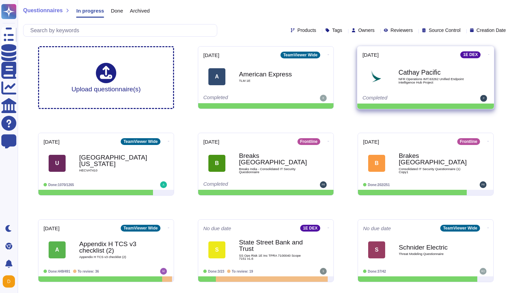
click at [420, 69] on b "Cathay Pacific" at bounding box center [432, 72] width 69 height 6
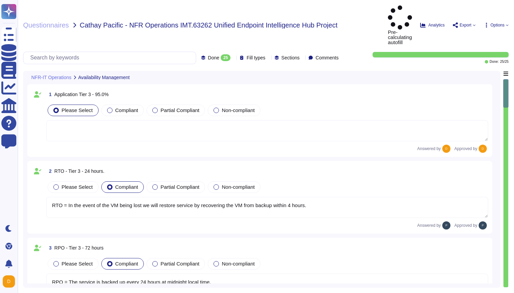
type textarea "RTO = In the event of the VM being lost we will restore service by recovering t…"
type textarea "RPO = The service is backed up every 24 hours at midnight local time."
type textarea "Each stage of the standard recovery process is tested as part of the regular de…"
type textarea "Customer data is backed up continuously allowing for restore to any point in ti…"
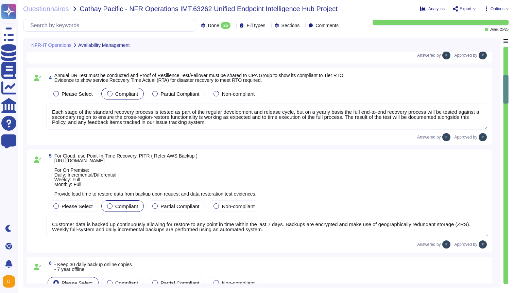
type textarea "During the preparation phase of the incident response plan; 1E will establish a…"
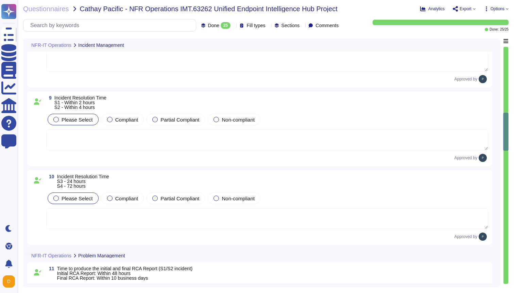
type textarea "The change is considered approved if the Customer does not object to TeamViewer…"
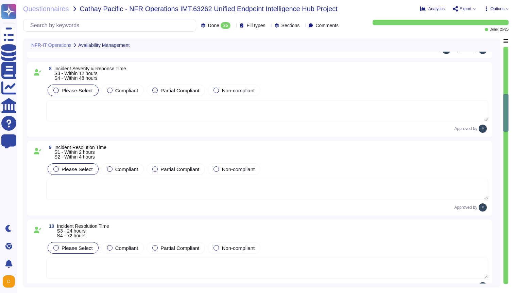
type textarea "Customer data is backed up continuously allowing for restore to any point in ti…"
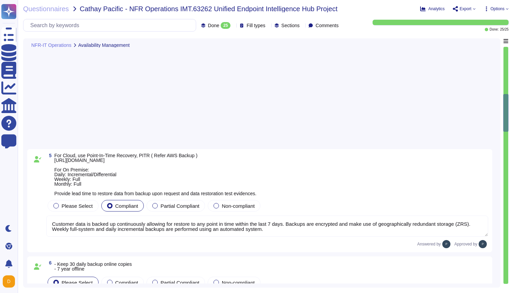
scroll to position [49, 0]
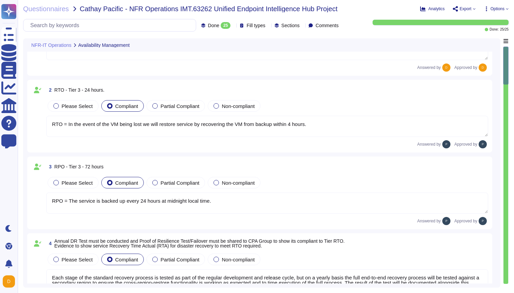
type textarea "RTO = In the event of the VM being lost we will restore service by recovering t…"
type textarea "RPO = The service is backed up every 24 hours at midnight local time."
type textarea "Each stage of the standard recovery process is tested as part of the regular de…"
